Goal: Task Accomplishment & Management: Use online tool/utility

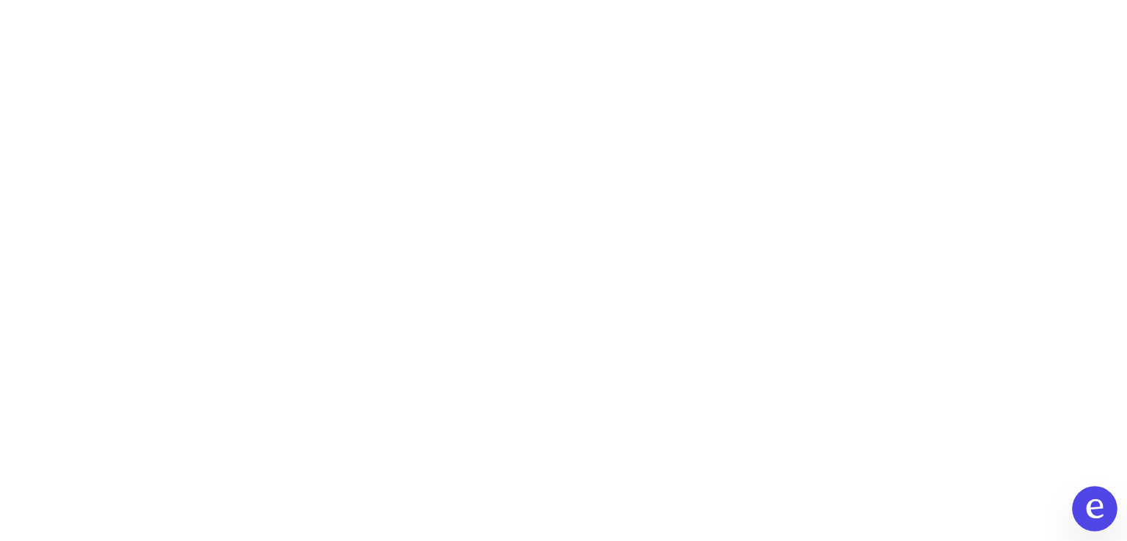
click at [1098, 508] on icon at bounding box center [1095, 509] width 17 height 19
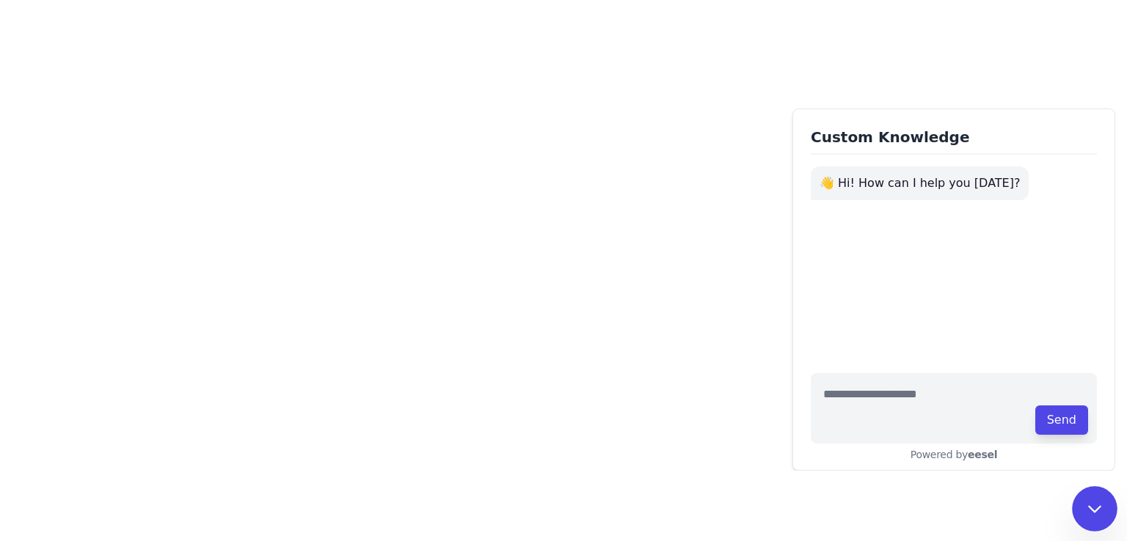
click at [1095, 508] on icon at bounding box center [1094, 509] width 19 height 19
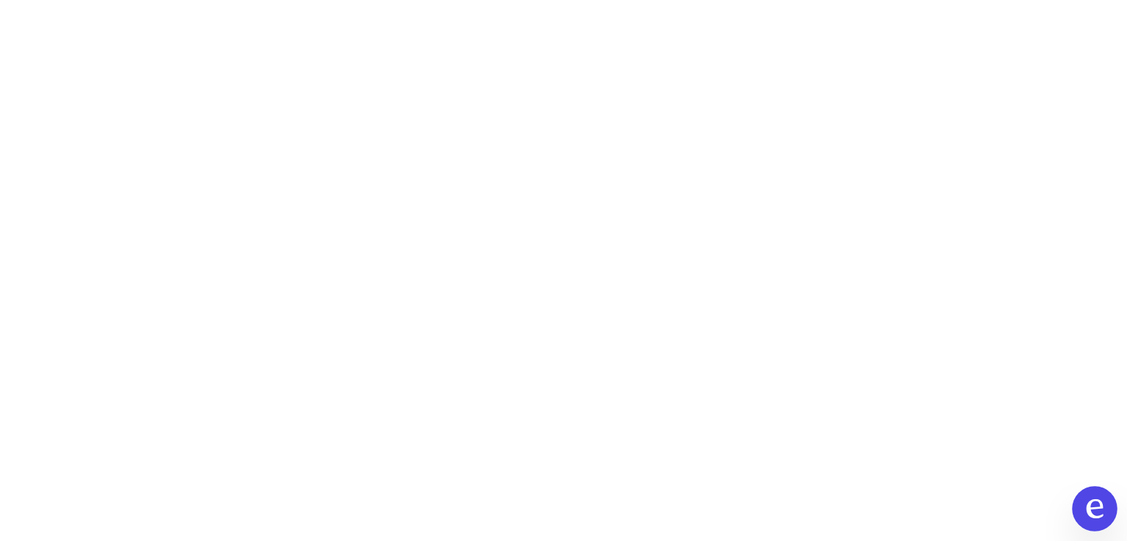
click at [1095, 514] on icon at bounding box center [1094, 509] width 19 height 19
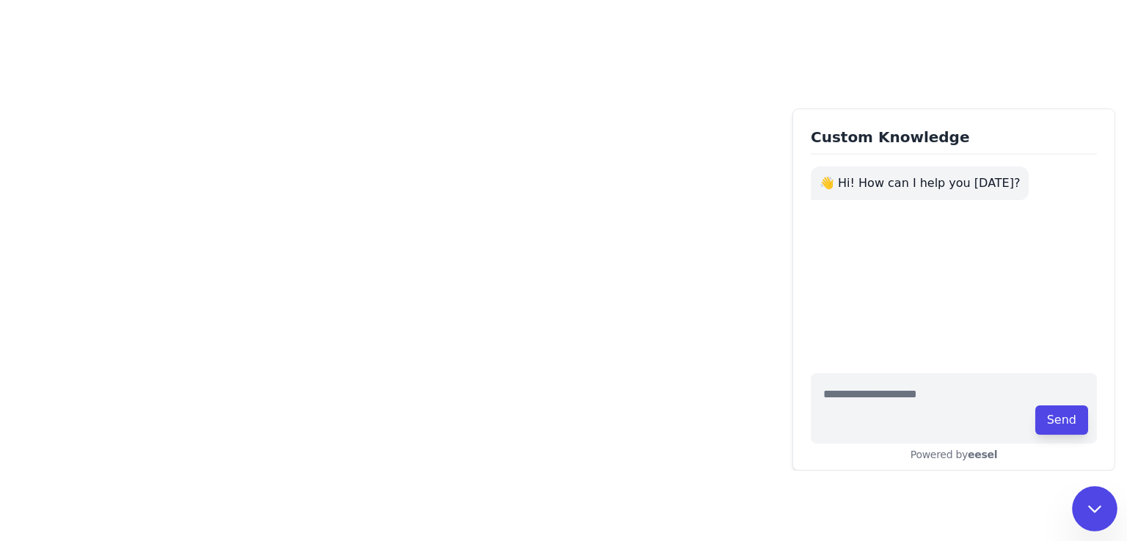
click at [1095, 514] on icon at bounding box center [1094, 509] width 19 height 19
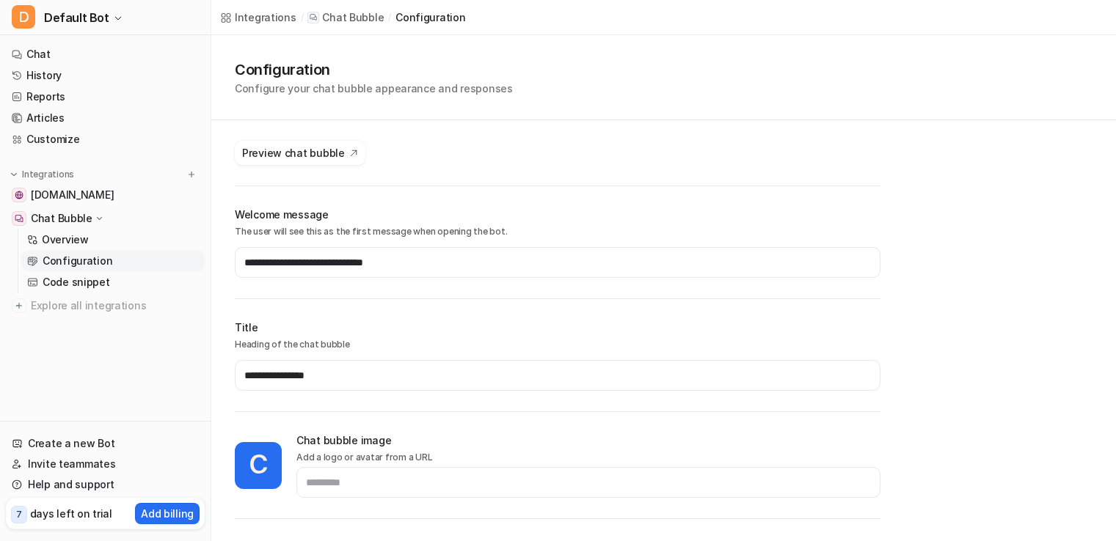
scroll to position [349, 0]
